Goal: Task Accomplishment & Management: Use online tool/utility

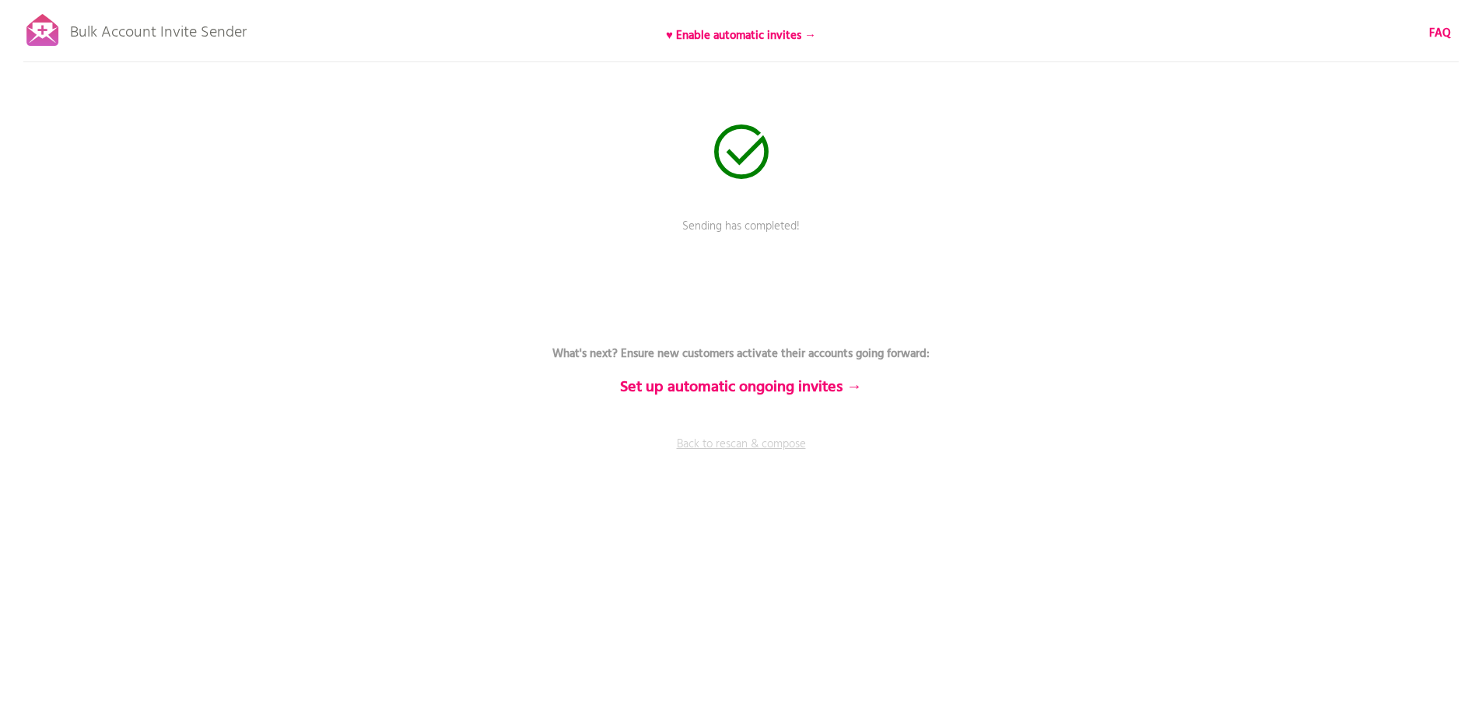
click at [730, 448] on link "Back to rescan & compose" at bounding box center [741, 455] width 467 height 39
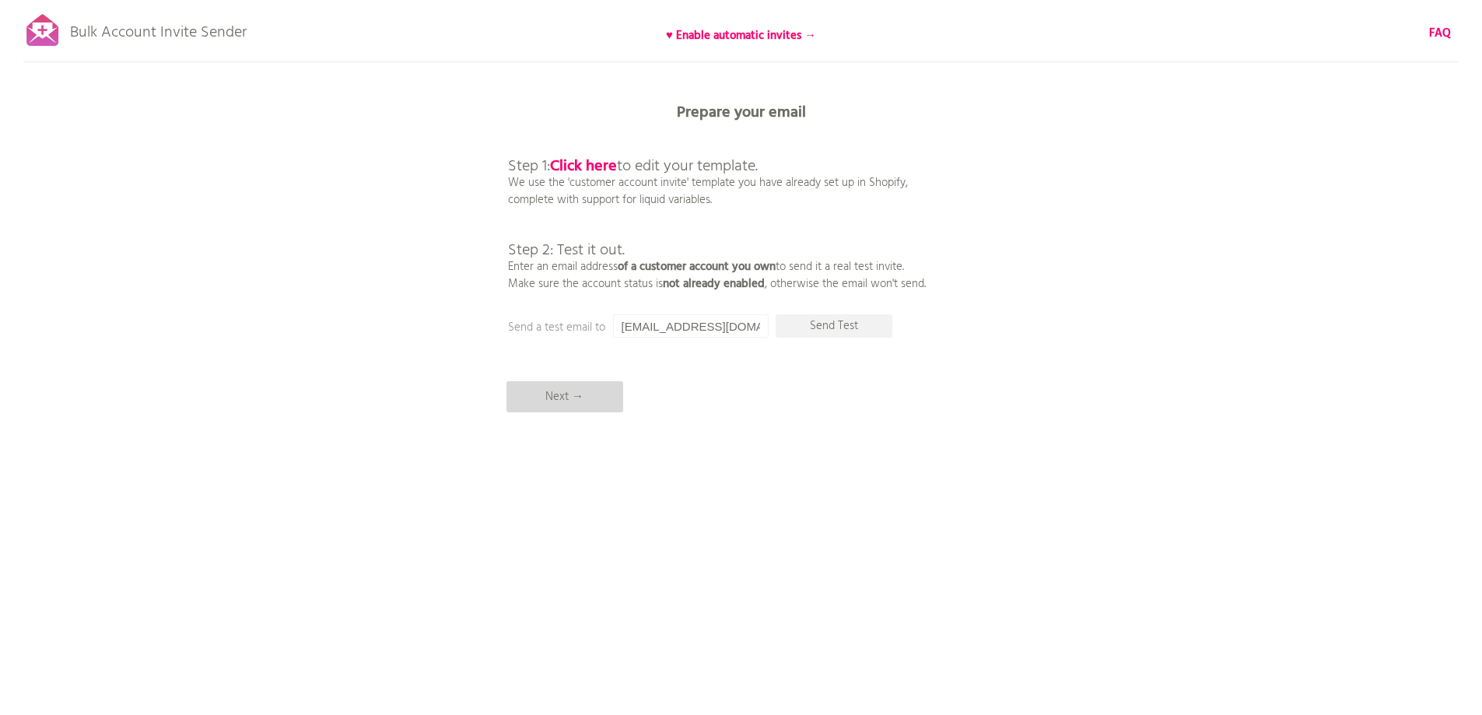
click at [582, 391] on p "Next →" at bounding box center [564, 396] width 117 height 31
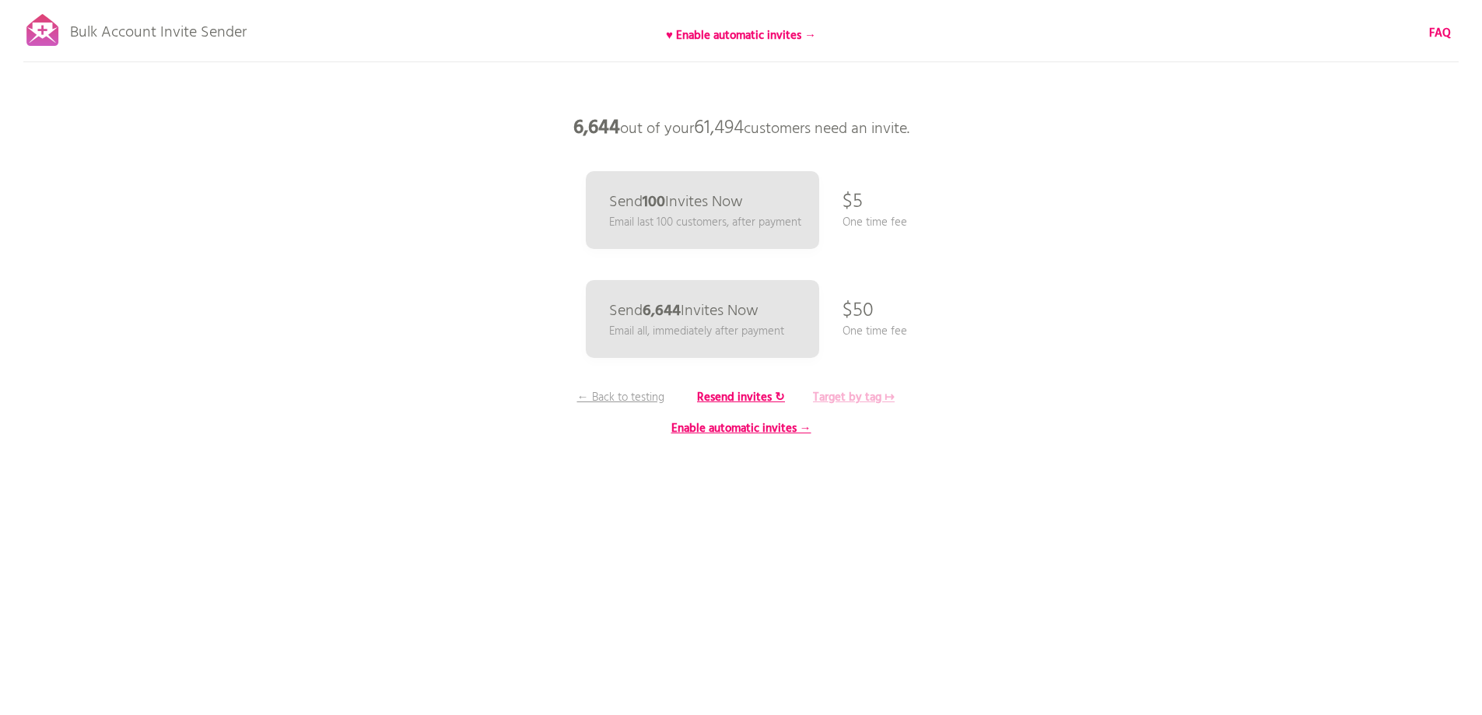
click at [842, 394] on b "Target by tag ↦" at bounding box center [854, 397] width 82 height 19
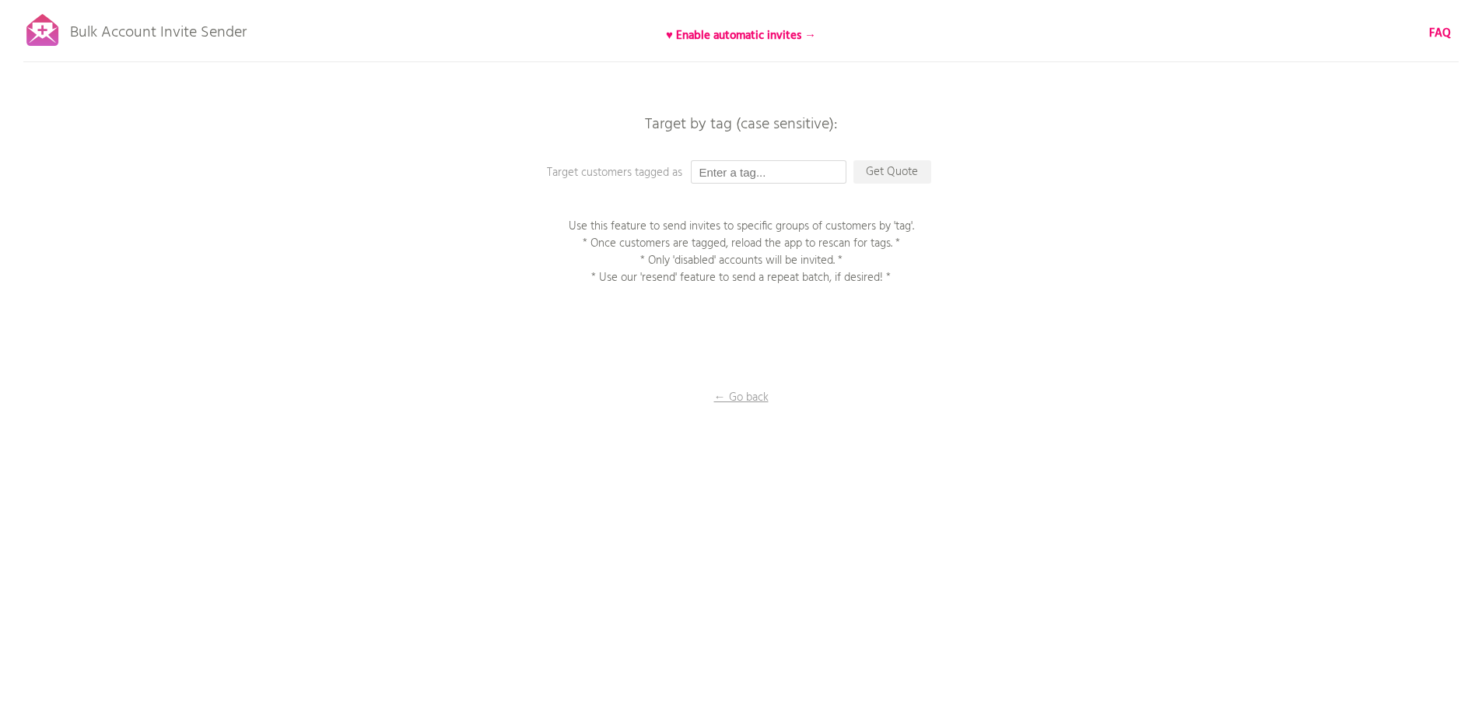
click at [730, 177] on input "text" at bounding box center [769, 171] width 156 height 23
type input "P1EE"
click at [897, 173] on p "Get Quote" at bounding box center [892, 171] width 78 height 23
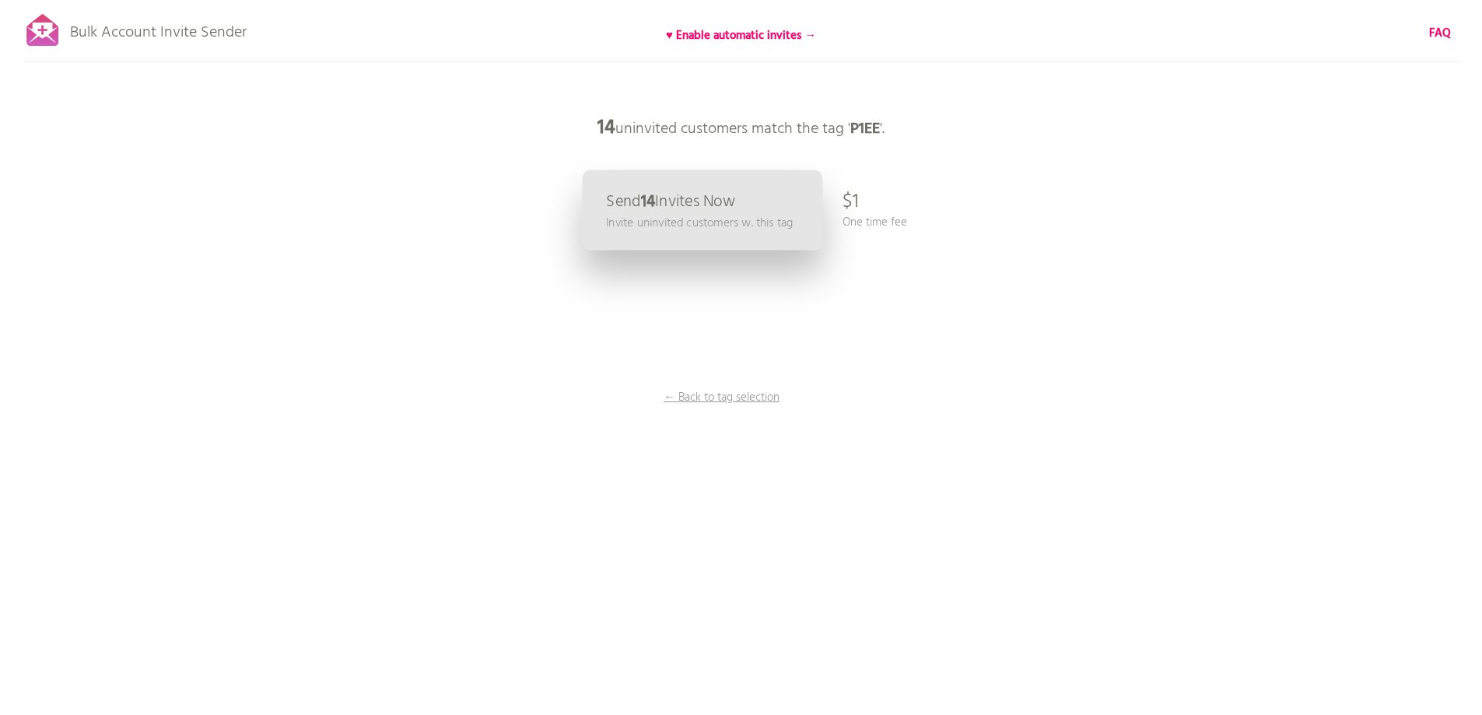
click at [686, 200] on p "Send 14 Invites Now" at bounding box center [670, 202] width 129 height 16
